Goal: Information Seeking & Learning: Learn about a topic

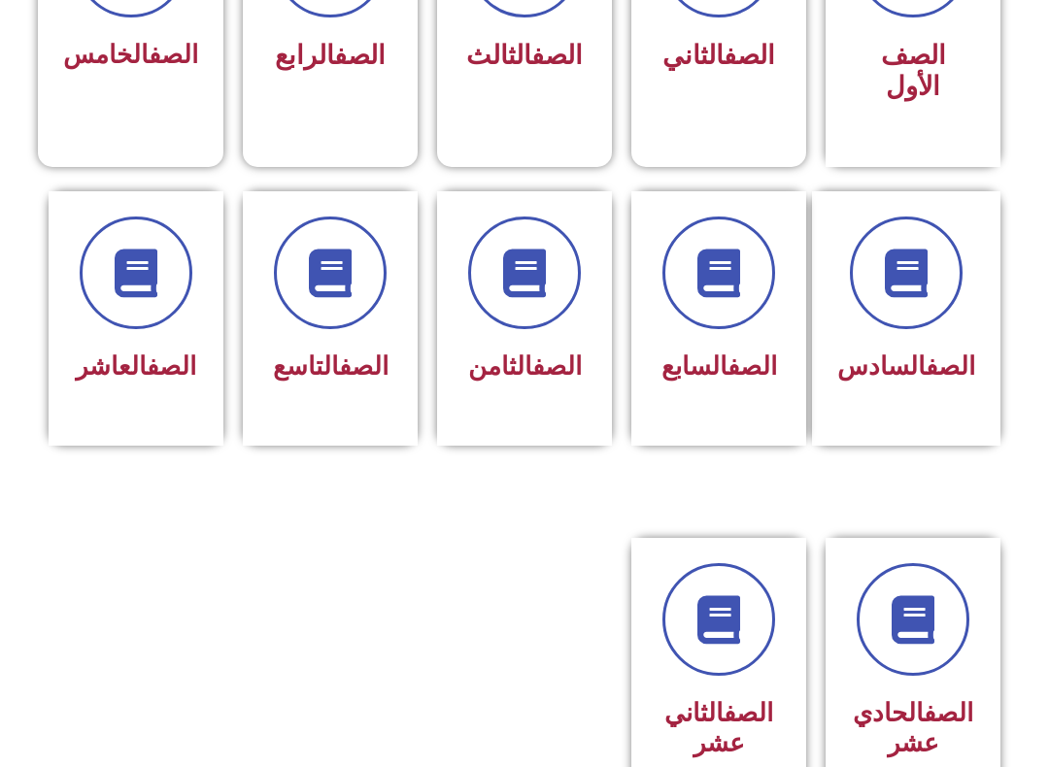
scroll to position [665, 0]
click at [306, 312] on span at bounding box center [330, 272] width 113 height 113
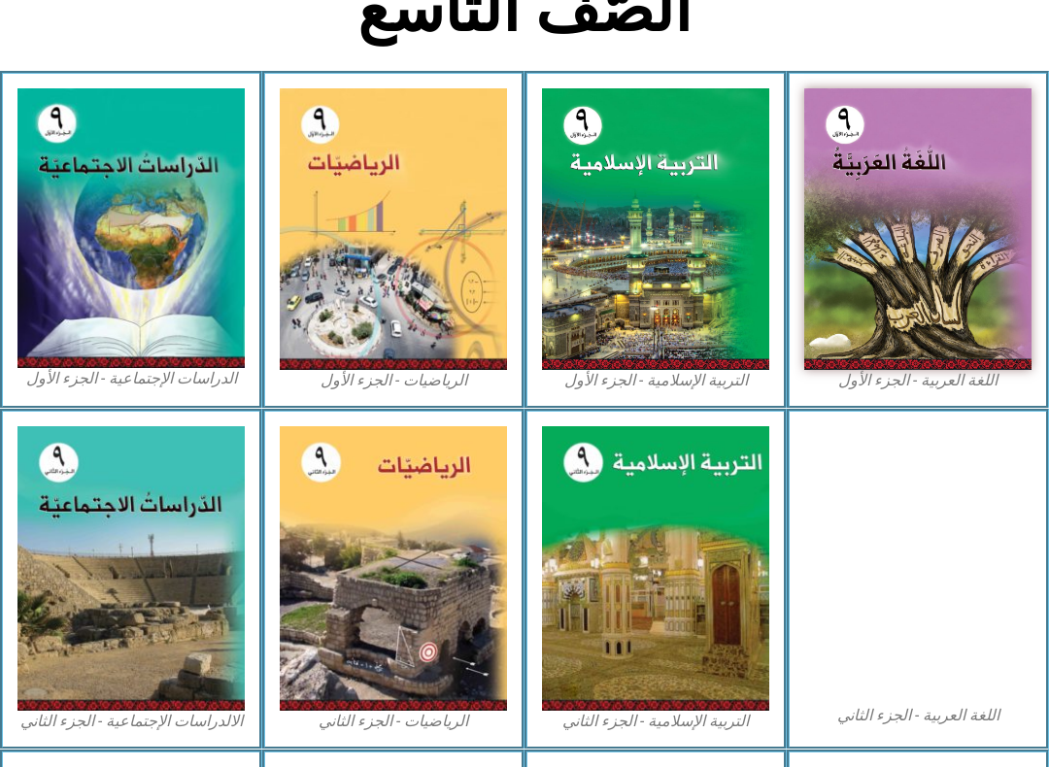
scroll to position [482, 0]
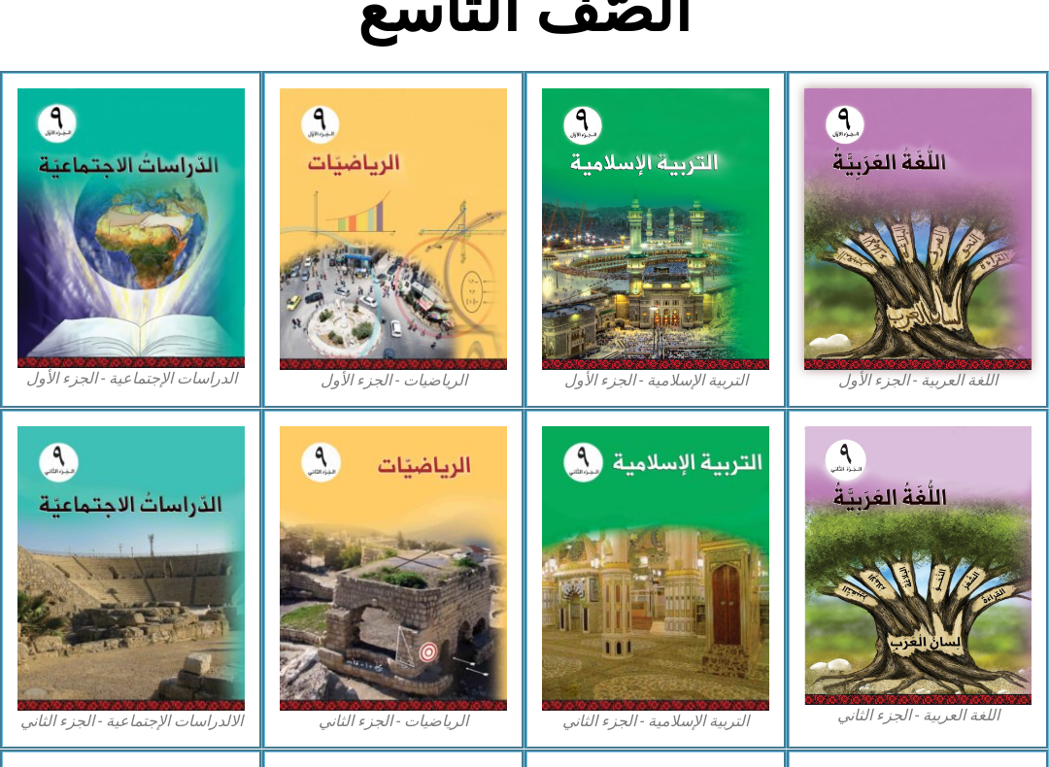
click at [928, 220] on img at bounding box center [917, 229] width 227 height 282
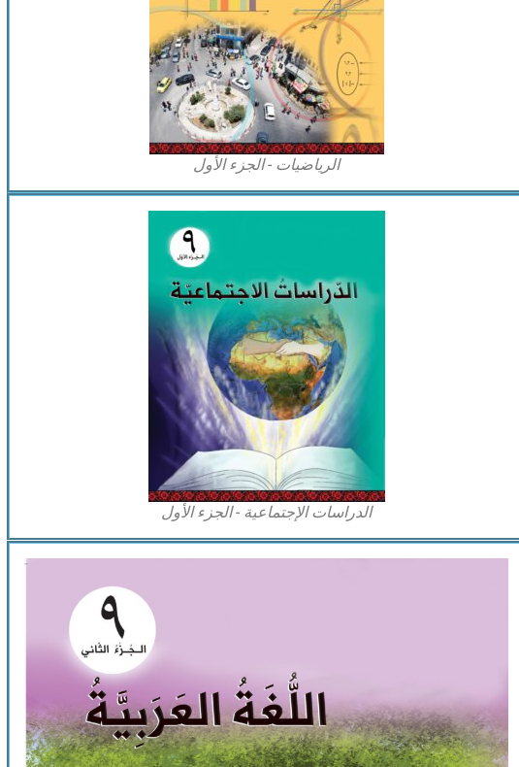
scroll to position [1793, 0]
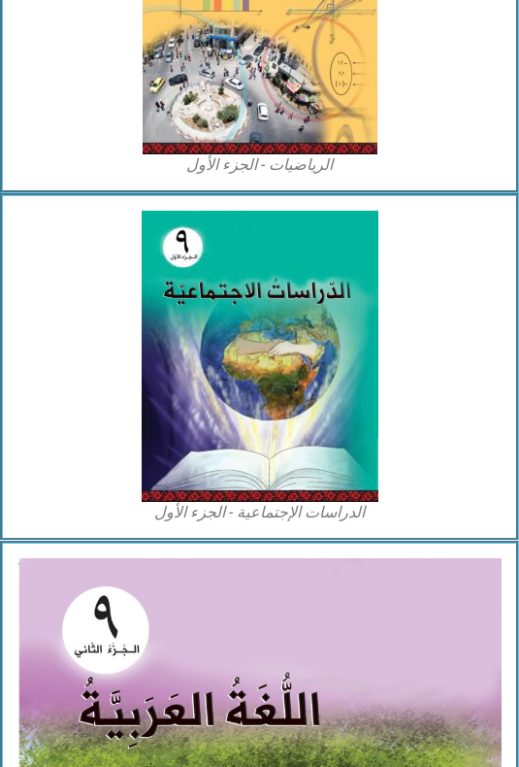
click at [354, 300] on img at bounding box center [260, 356] width 237 height 291
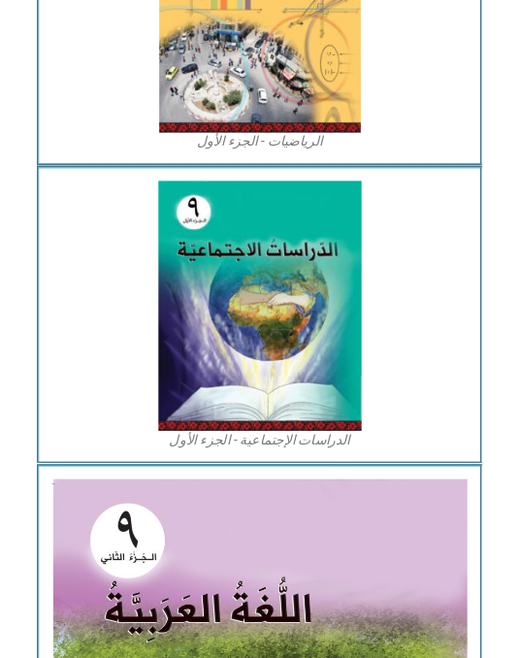
scroll to position [1848, 0]
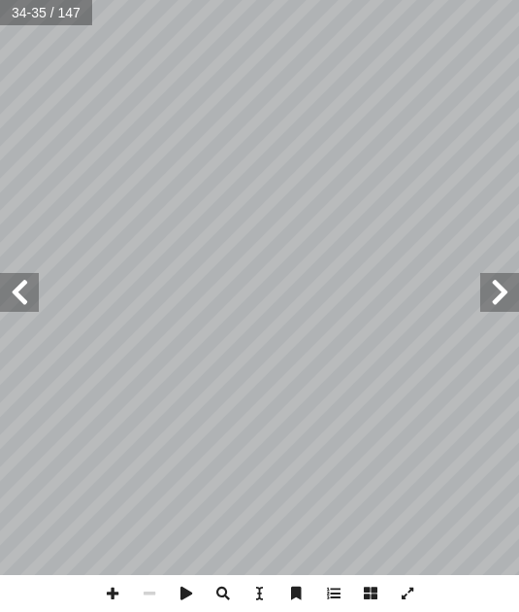
click at [507, 279] on span at bounding box center [500, 292] width 39 height 39
click at [511, 305] on span at bounding box center [500, 292] width 39 height 39
click at [509, 309] on span at bounding box center [500, 292] width 39 height 39
click at [516, 299] on span at bounding box center [500, 292] width 39 height 39
click at [505, 287] on span at bounding box center [500, 292] width 39 height 39
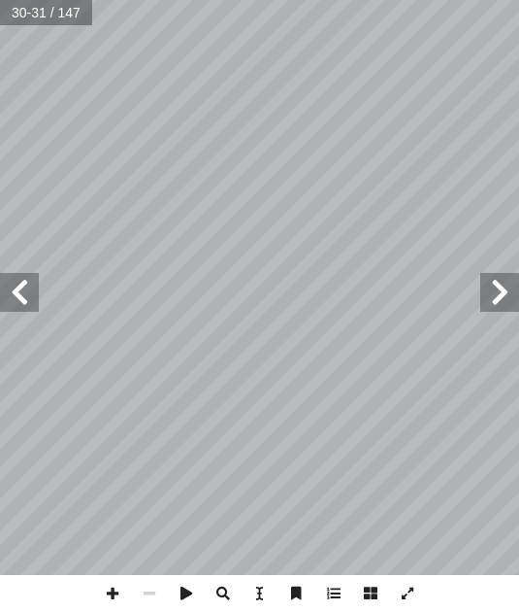
click at [507, 302] on span at bounding box center [500, 292] width 39 height 39
click at [515, 285] on span at bounding box center [500, 292] width 39 height 39
click at [495, 297] on span at bounding box center [500, 292] width 39 height 39
click at [508, 294] on span at bounding box center [500, 292] width 39 height 39
click at [500, 283] on span at bounding box center [500, 292] width 39 height 39
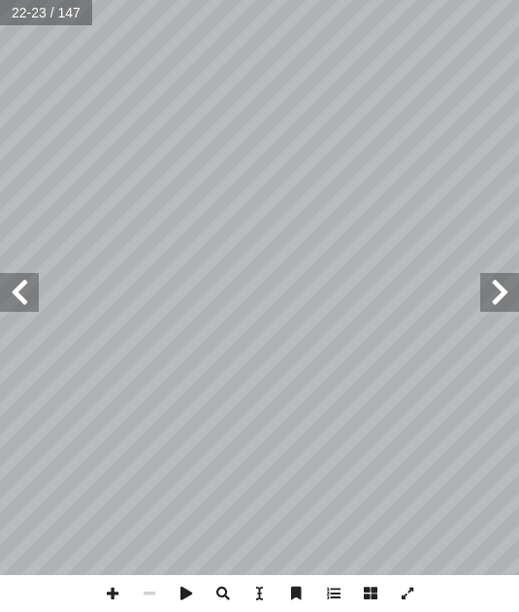
click at [21, 282] on span at bounding box center [19, 292] width 39 height 39
click at [28, 297] on span at bounding box center [19, 292] width 39 height 39
click at [14, 294] on span at bounding box center [19, 292] width 39 height 39
click at [22, 295] on span at bounding box center [19, 292] width 39 height 39
click at [19, 292] on span at bounding box center [19, 292] width 39 height 39
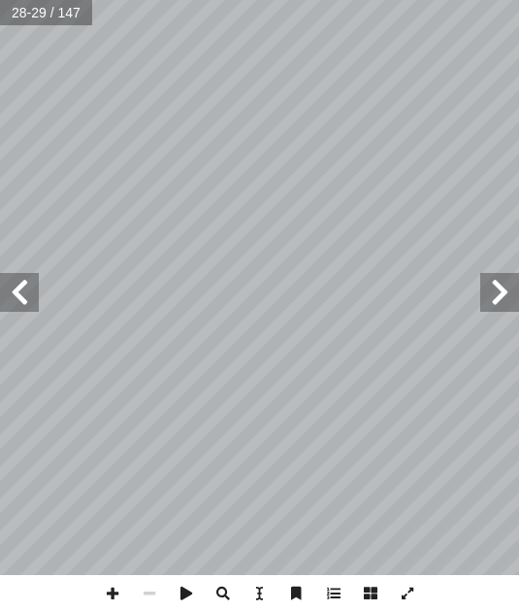
click at [16, 288] on span at bounding box center [19, 292] width 39 height 39
click at [6, 305] on span at bounding box center [19, 292] width 39 height 39
click at [5, 280] on span at bounding box center [19, 292] width 39 height 39
click at [2, 309] on span at bounding box center [19, 292] width 39 height 39
click at [498, 278] on span at bounding box center [500, 292] width 39 height 39
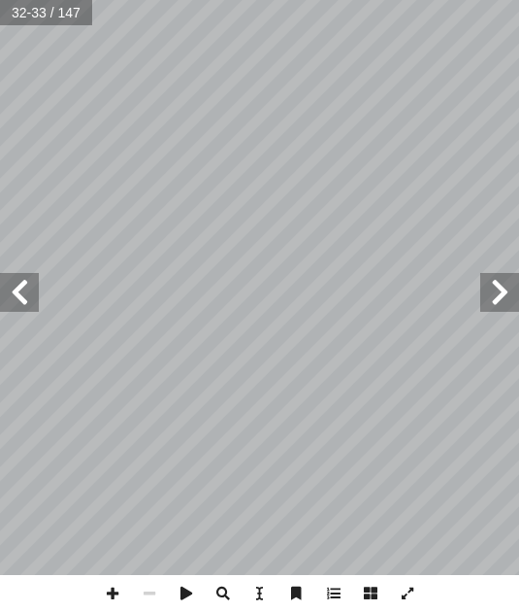
click at [13, 295] on span at bounding box center [19, 292] width 39 height 39
click at [4, 290] on span at bounding box center [19, 292] width 39 height 39
click at [496, 275] on span at bounding box center [500, 292] width 39 height 39
click at [508, 283] on span at bounding box center [500, 292] width 39 height 39
click at [6, 290] on span at bounding box center [19, 292] width 39 height 39
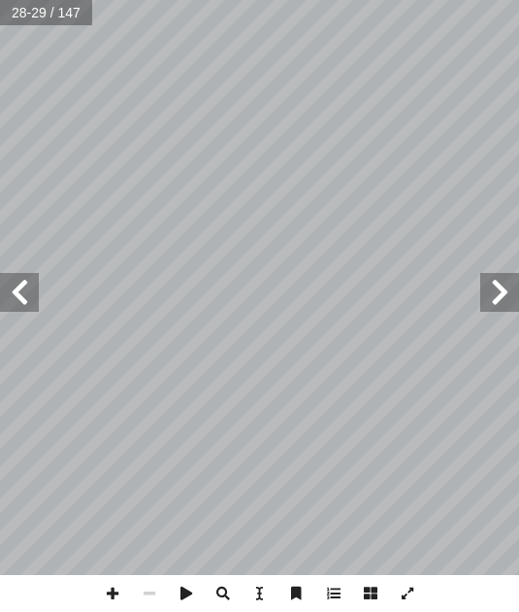
click at [6, 276] on span at bounding box center [19, 292] width 39 height 39
click at [15, 283] on span at bounding box center [19, 292] width 39 height 39
click at [11, 299] on span at bounding box center [19, 292] width 39 height 39
click at [9, 295] on span at bounding box center [19, 292] width 39 height 39
click at [5, 289] on span at bounding box center [19, 292] width 39 height 39
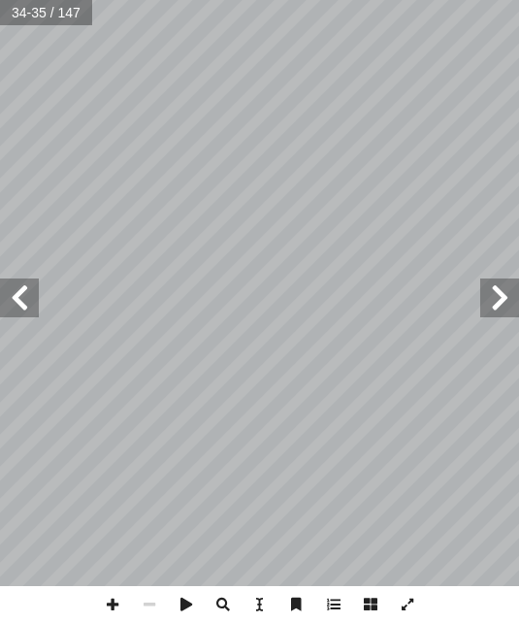
click at [13, 305] on span at bounding box center [19, 298] width 39 height 39
click at [14, 301] on span at bounding box center [19, 298] width 39 height 39
click at [500, 315] on span at bounding box center [500, 298] width 39 height 39
click at [511, 295] on span at bounding box center [500, 298] width 39 height 39
click at [491, 285] on span at bounding box center [500, 298] width 39 height 39
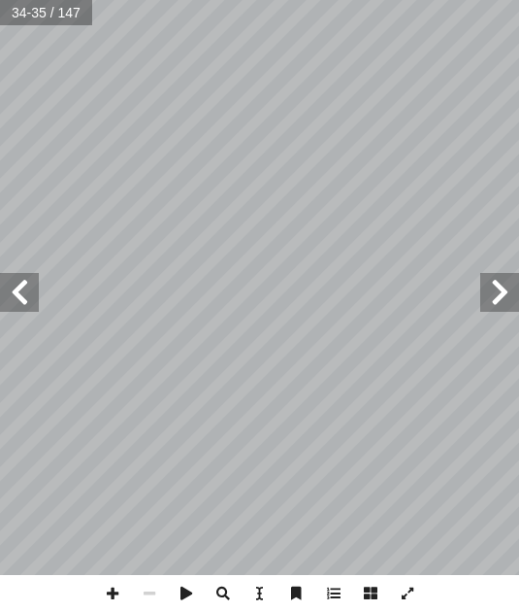
click at [512, 293] on span at bounding box center [500, 292] width 39 height 39
click at [18, 277] on span at bounding box center [19, 292] width 39 height 39
click at [16, 291] on span at bounding box center [19, 292] width 39 height 39
click at [8, 297] on span at bounding box center [19, 292] width 39 height 39
click at [13, 288] on span at bounding box center [19, 292] width 39 height 39
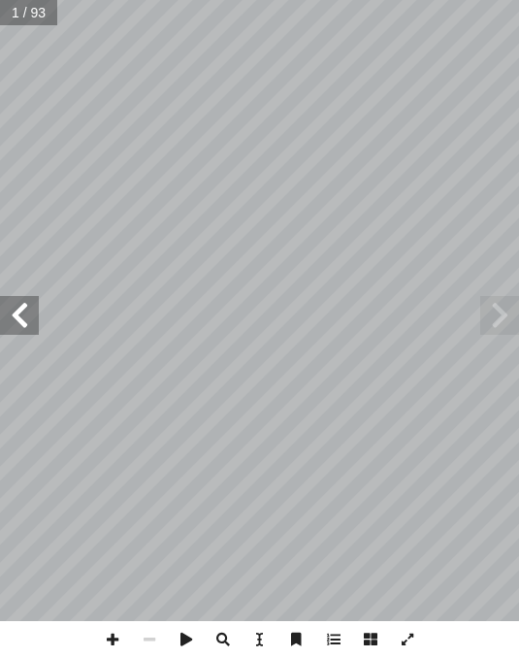
click at [19, 315] on span at bounding box center [19, 315] width 39 height 39
